Goal: Navigation & Orientation: Find specific page/section

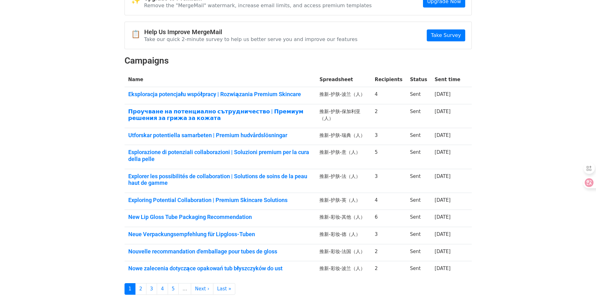
scroll to position [90, 0]
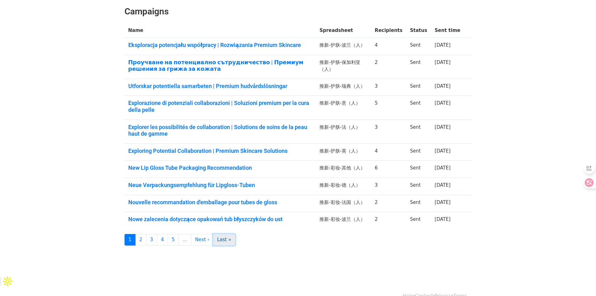
click at [219, 240] on link "Last »" at bounding box center [224, 240] width 22 height 12
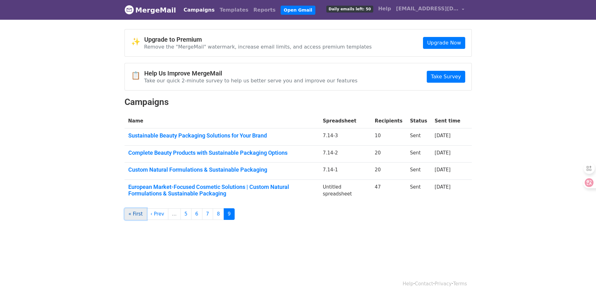
click at [137, 214] on link "« First" at bounding box center [136, 214] width 23 height 12
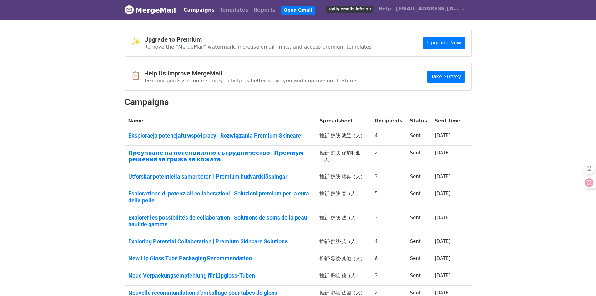
drag, startPoint x: 319, startPoint y: 137, endPoint x: 299, endPoint y: 141, distance: 21.0
click at [299, 141] on td "Eksploracja potencjału współpracy | Rozwiązania Premium Skincare" at bounding box center [221, 136] width 192 height 17
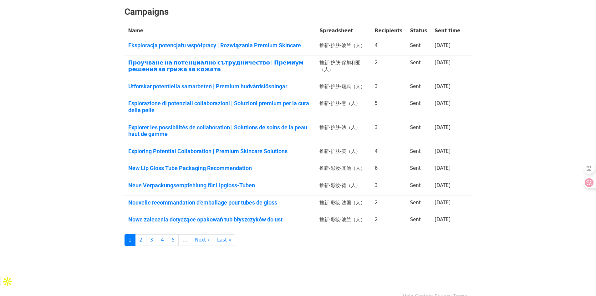
scroll to position [90, 0]
click at [259, 218] on link "Nowe zalecenia dotyczące opakowań tub błyszczyków do ust" at bounding box center [220, 219] width 184 height 7
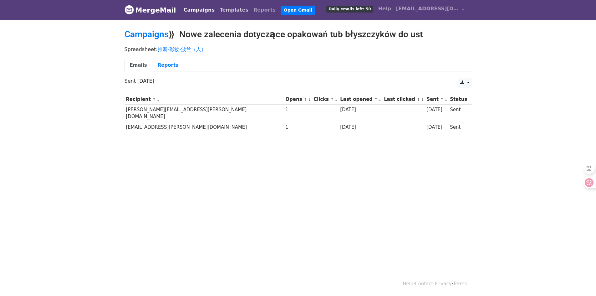
click at [222, 6] on link "Templates" at bounding box center [234, 10] width 34 height 13
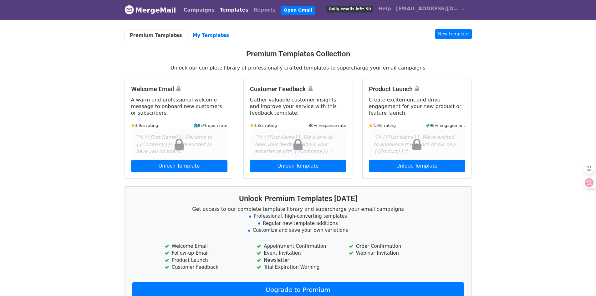
click at [185, 9] on link "Campaigns" at bounding box center [199, 10] width 36 height 13
